Goal: Entertainment & Leisure: Consume media (video, audio)

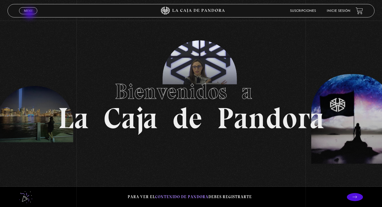
click at [30, 14] on link "Menu Cerrar" at bounding box center [28, 10] width 18 height 7
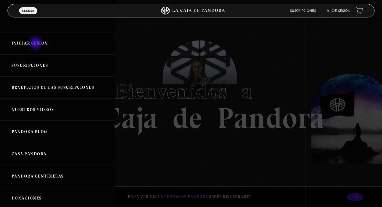
click at [36, 44] on link "Iniciar Sesión" at bounding box center [57, 43] width 114 height 22
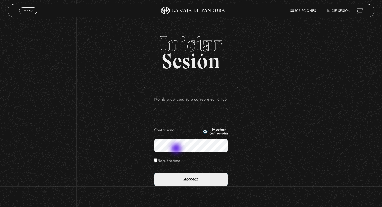
type input "kariportaf@gmail.com"
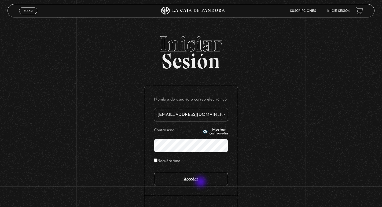
click at [201, 182] on input "Acceder" at bounding box center [191, 179] width 74 height 13
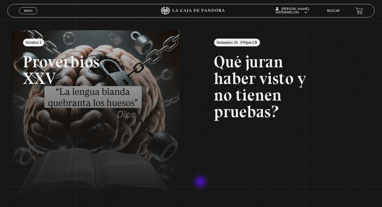
scroll to position [61, 0]
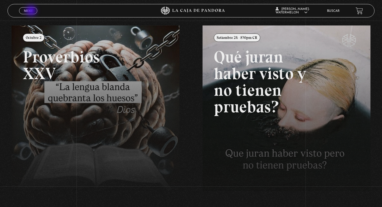
click at [32, 11] on span "Menu" at bounding box center [28, 10] width 9 height 3
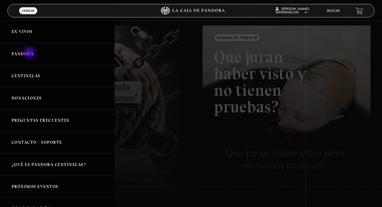
click at [30, 53] on link "Pandora" at bounding box center [57, 54] width 114 height 22
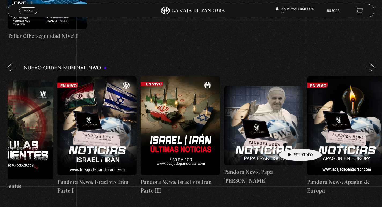
scroll to position [0, 203]
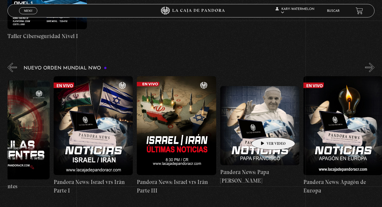
click at [264, 129] on figure at bounding box center [259, 125] width 79 height 79
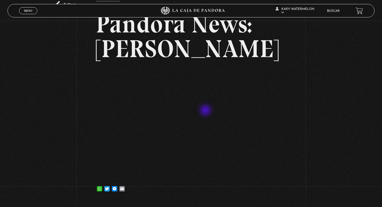
scroll to position [46, 0]
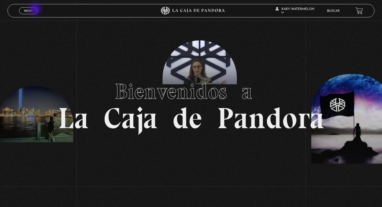
click at [35, 10] on link "Menu Cerrar" at bounding box center [28, 10] width 18 height 7
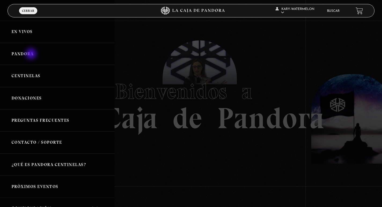
click at [32, 54] on link "Pandora" at bounding box center [57, 54] width 114 height 22
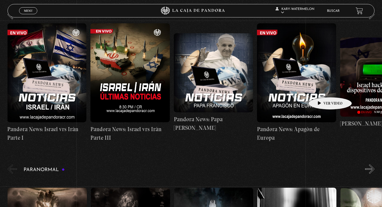
scroll to position [0, 265]
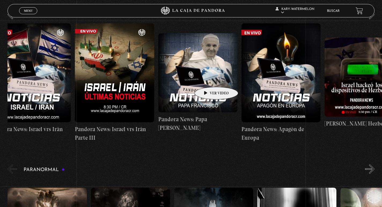
click at [208, 79] on figure at bounding box center [197, 72] width 79 height 79
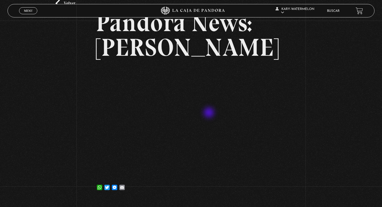
scroll to position [49, 0]
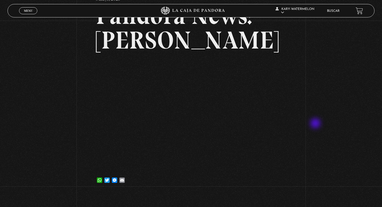
click at [316, 124] on div "Volver 8 mayo, 2025 Pandora News: Papa Francisco WhatsApp Twitter Messenger Ema…" at bounding box center [191, 82] width 382 height 220
click at [24, 10] on span "Menu" at bounding box center [28, 10] width 9 height 3
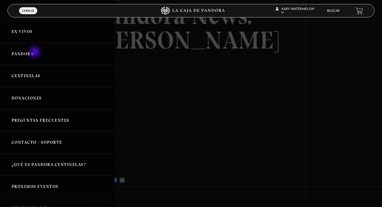
click at [35, 53] on link "Pandora" at bounding box center [57, 54] width 114 height 22
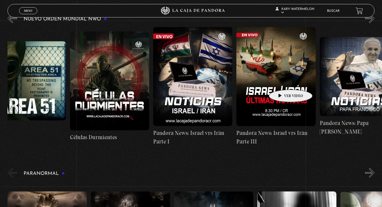
scroll to position [0, 107]
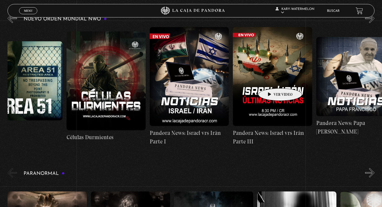
click at [271, 80] on figure at bounding box center [272, 76] width 79 height 99
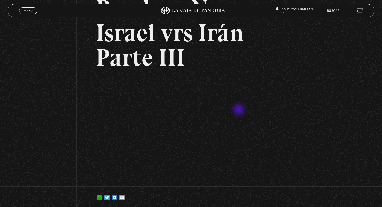
scroll to position [58, 0]
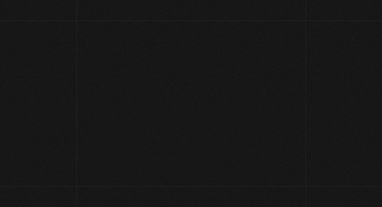
scroll to position [60, 0]
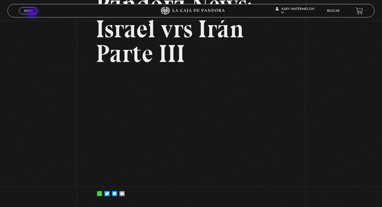
click at [33, 14] on span "Cerrar" at bounding box center [28, 16] width 13 height 4
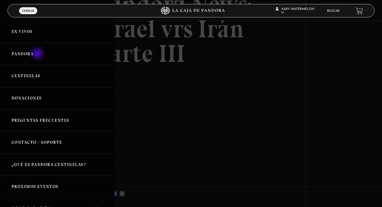
click at [38, 54] on link "Pandora" at bounding box center [57, 54] width 114 height 22
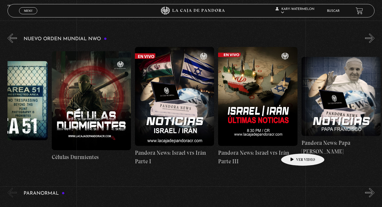
scroll to position [0, 114]
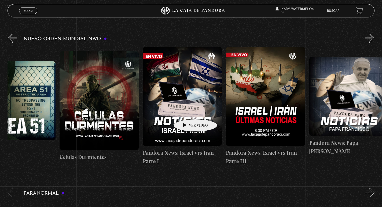
click at [187, 111] on figure at bounding box center [182, 96] width 79 height 99
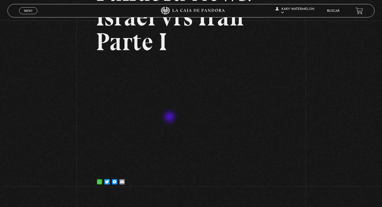
scroll to position [73, 0]
